Goal: Check status: Check status

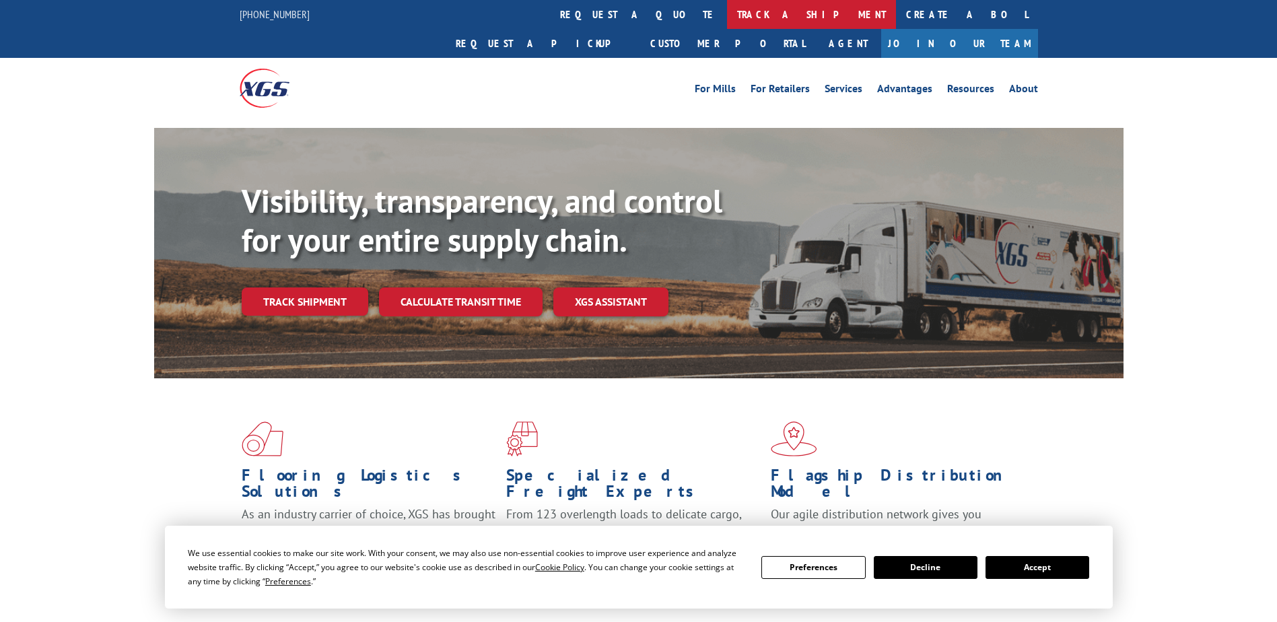
click at [727, 9] on link "track a shipment" at bounding box center [811, 14] width 169 height 29
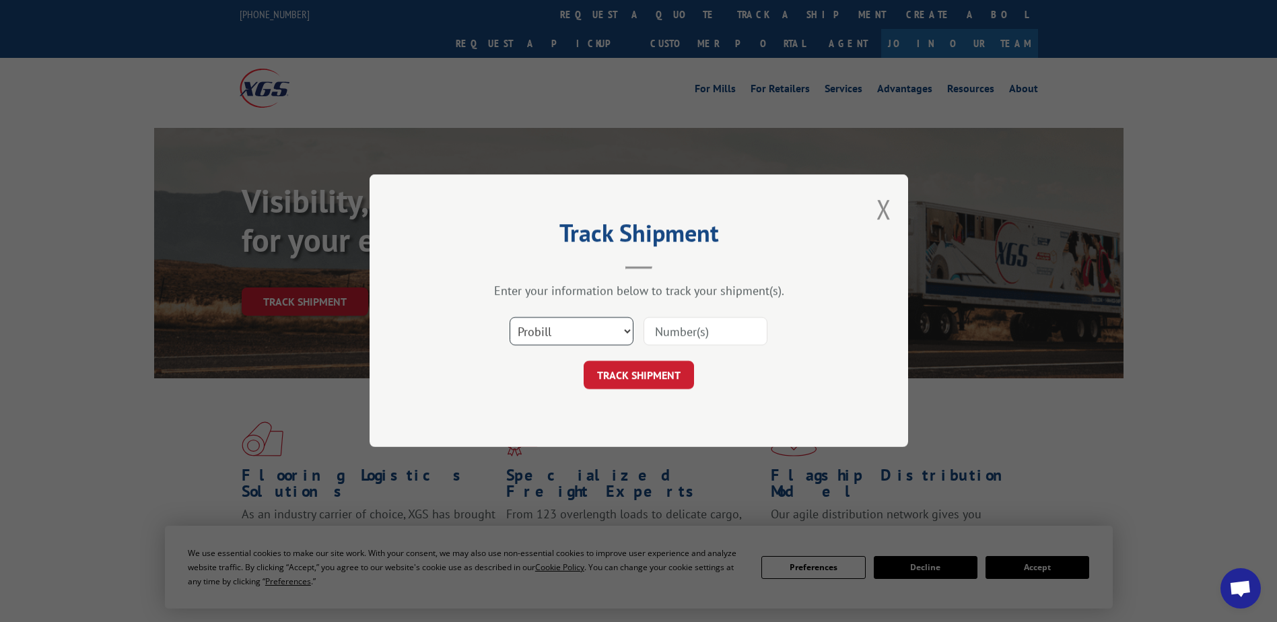
click at [615, 321] on select "Select category... Probill BOL PO" at bounding box center [572, 332] width 124 height 28
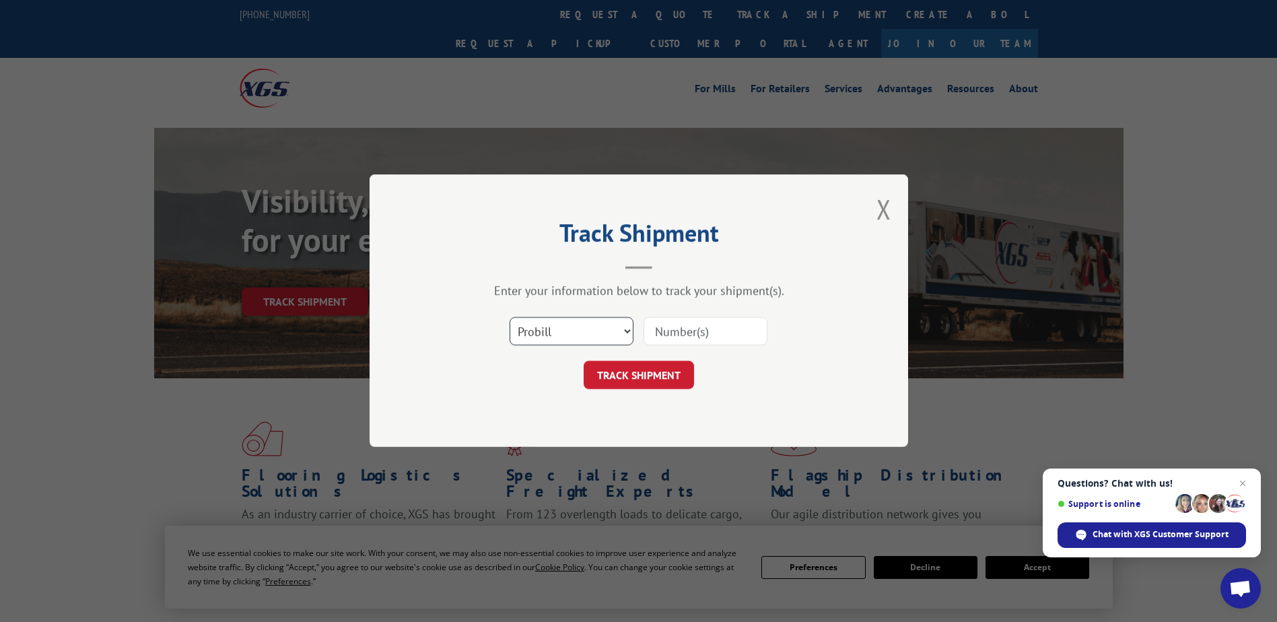
select select "bol"
click at [510, 318] on select "Select category... Probill BOL PO" at bounding box center [572, 332] width 124 height 28
click at [681, 325] on input at bounding box center [706, 332] width 124 height 28
paste input "17516467"
type input "17516467"
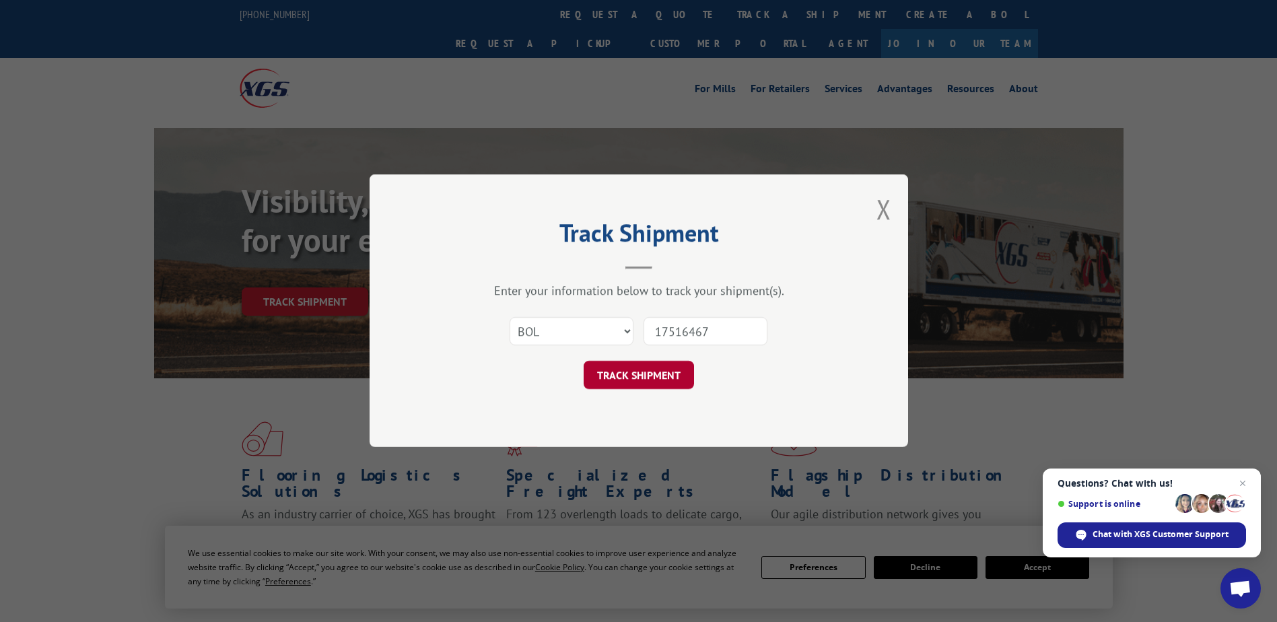
click at [662, 374] on button "TRACK SHIPMENT" at bounding box center [639, 376] width 110 height 28
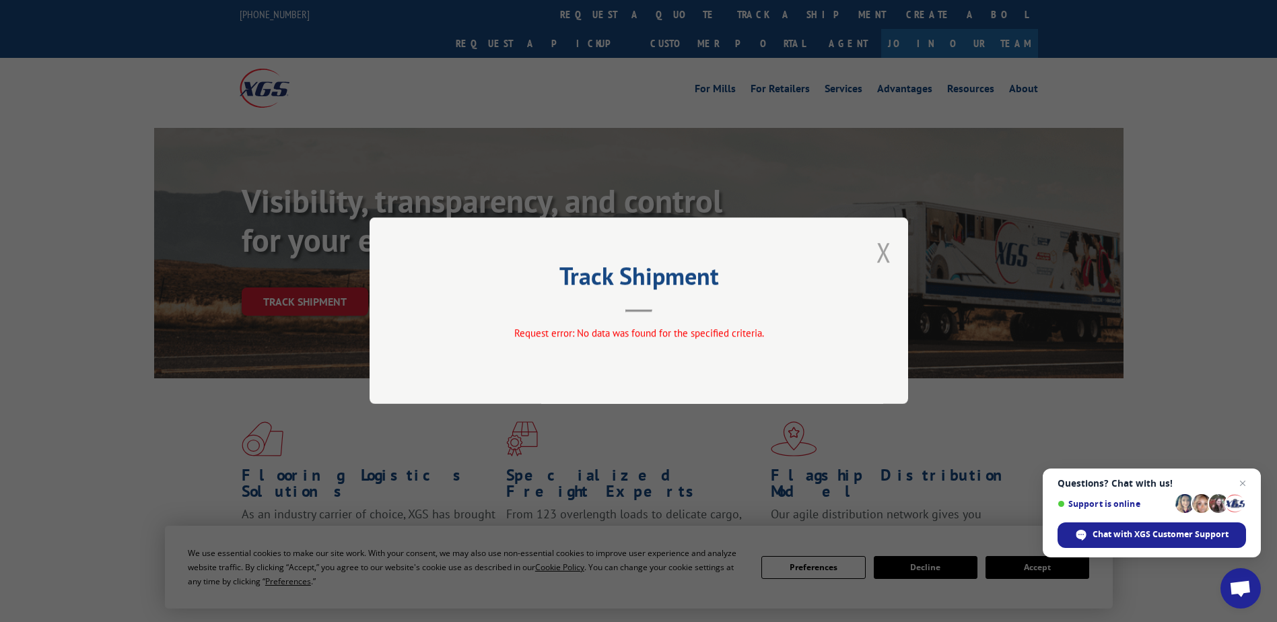
click at [881, 248] on button "Close modal" at bounding box center [884, 252] width 15 height 36
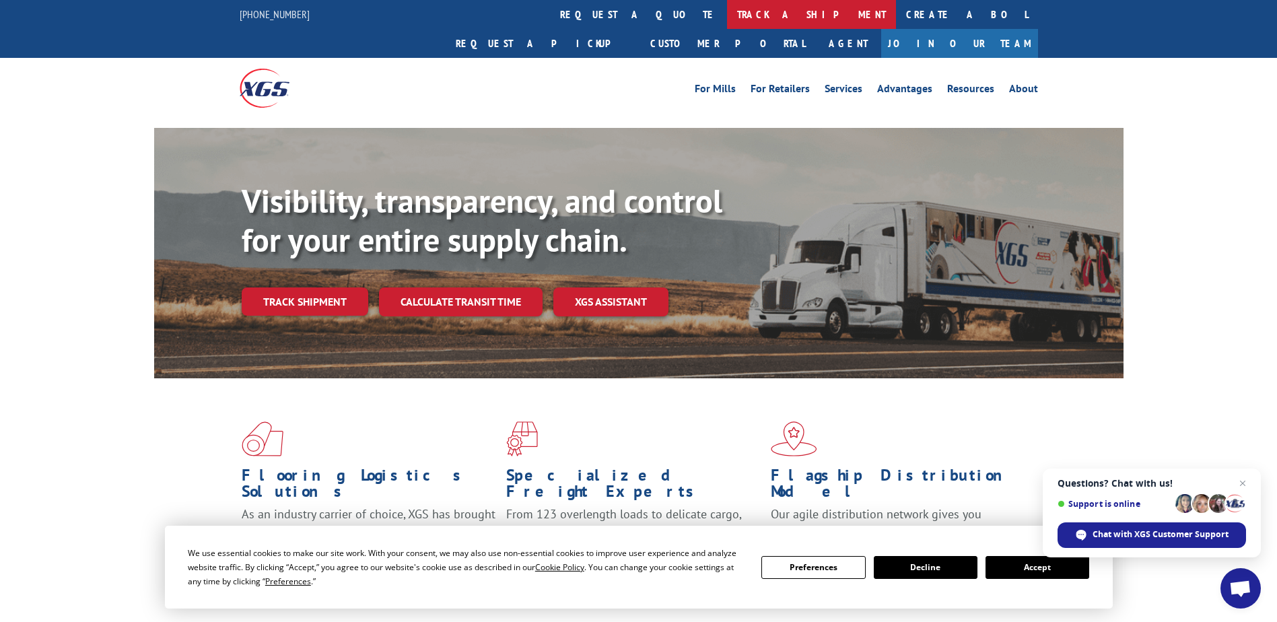
click at [727, 7] on link "track a shipment" at bounding box center [811, 14] width 169 height 29
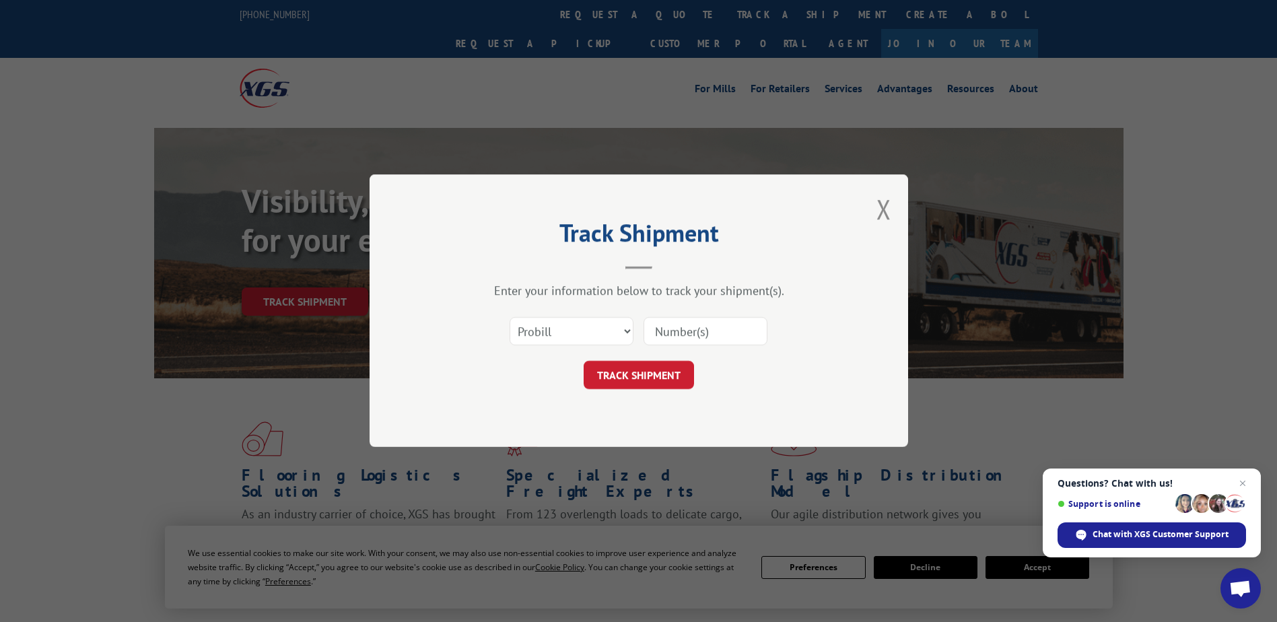
click at [679, 329] on input at bounding box center [706, 332] width 124 height 28
paste input "17516467"
type input "17516467"
click at [672, 377] on button "TRACK SHIPMENT" at bounding box center [639, 376] width 110 height 28
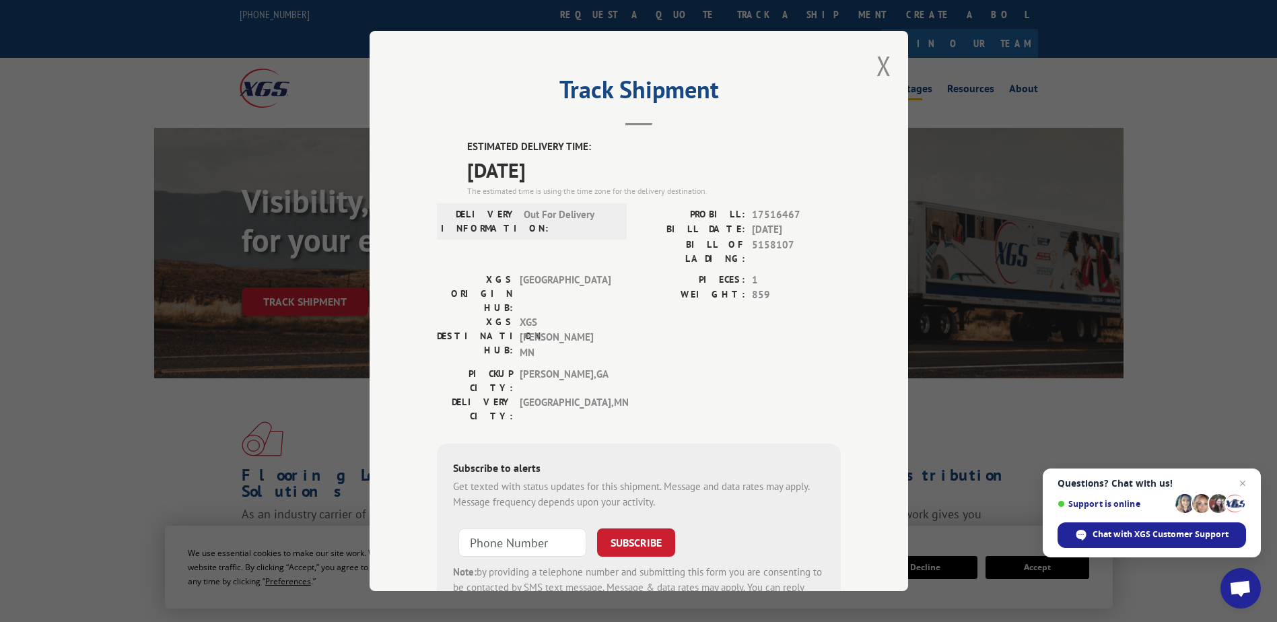
click at [877, 67] on button "Close modal" at bounding box center [884, 66] width 15 height 36
